Goal: Find specific page/section: Find specific page/section

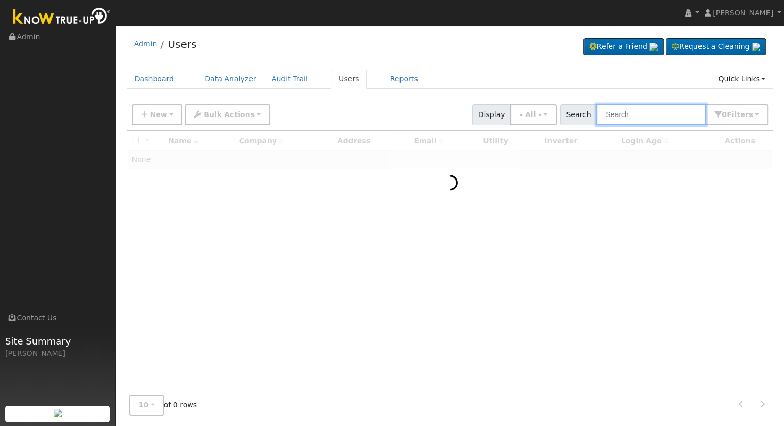
click at [646, 116] on input "text" at bounding box center [650, 114] width 109 height 21
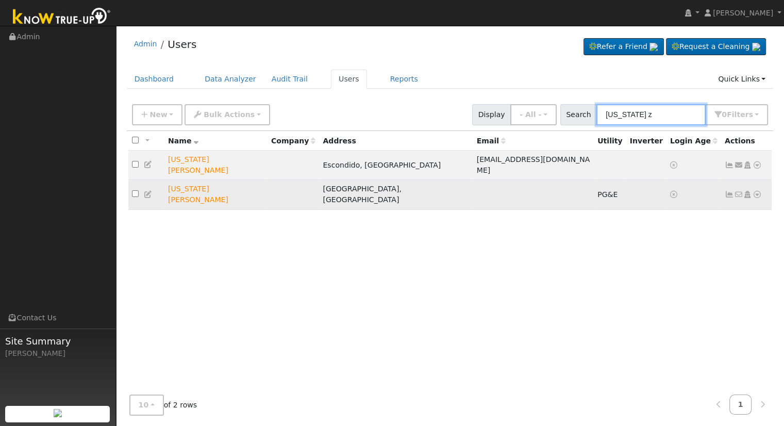
type input "virginia z"
click at [756, 191] on icon at bounding box center [756, 194] width 9 height 7
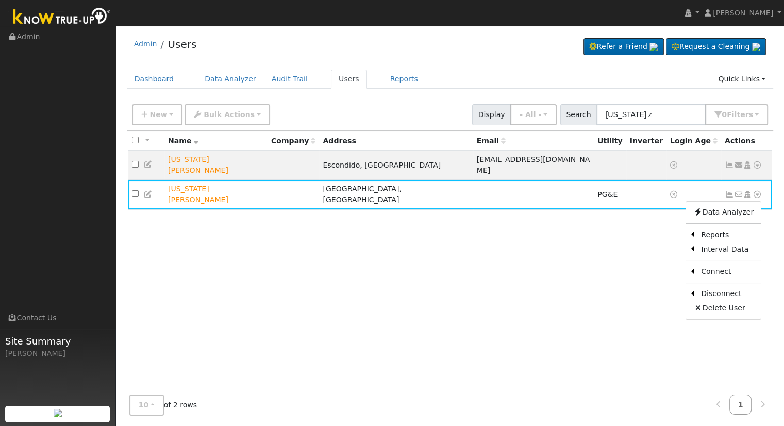
click at [0, 0] on link "Scenario" at bounding box center [0, 0] width 0 height 0
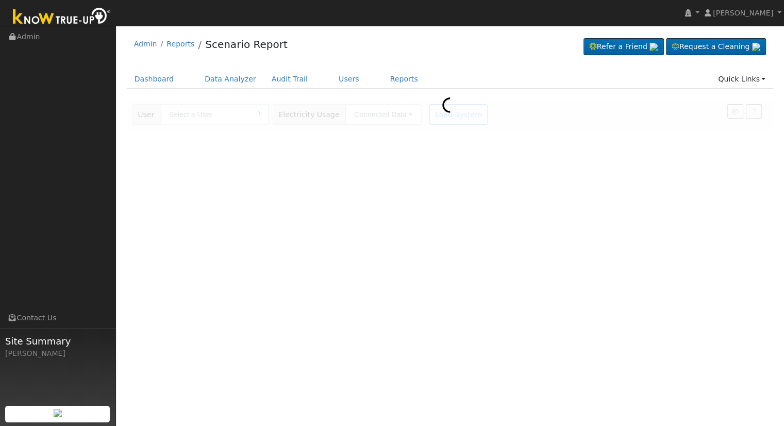
type input "[US_STATE][PERSON_NAME]"
